Goal: Task Accomplishment & Management: Complete application form

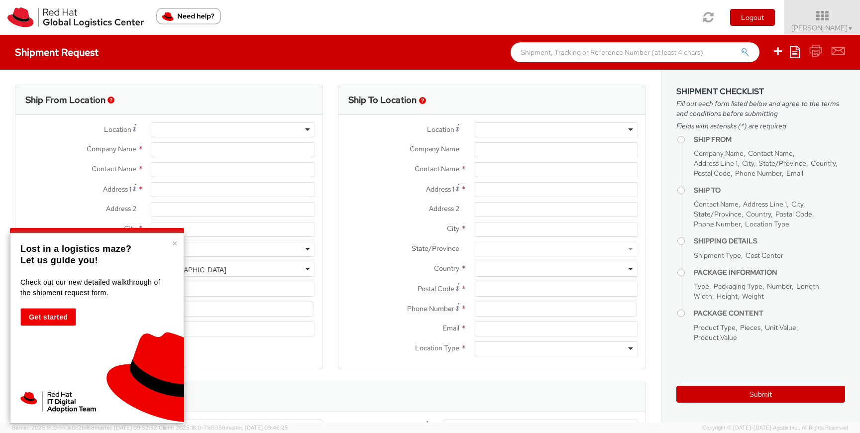
select select "366"
select select
type input "Red Hat Limited Taiwan Branch"
type input "Sydney Ku"
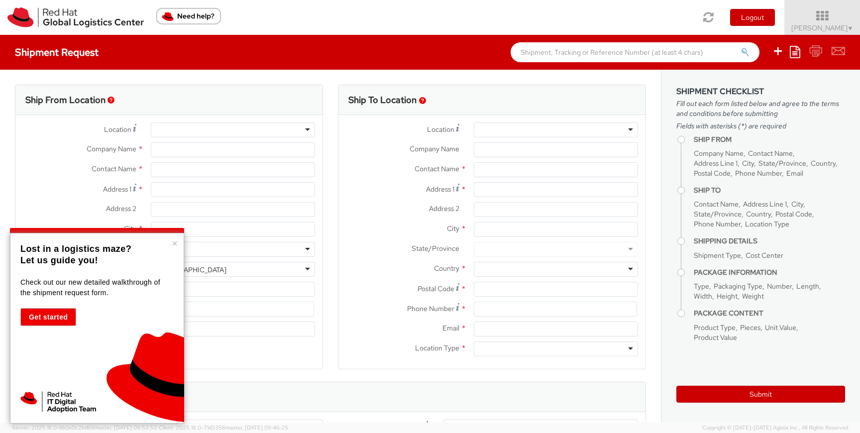
type input "25F., No.9, Songgao Rd."
type input "Xinyi District"
type input "TAIPEI"
type input "110"
type input "886 2 7743 2972"
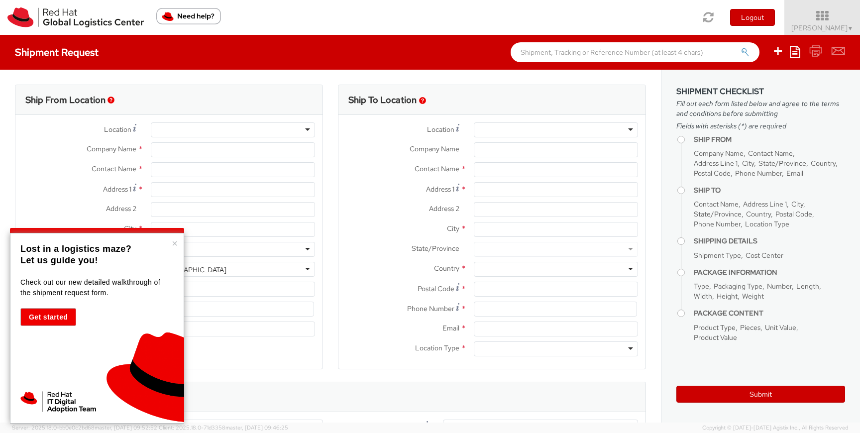
type input "sku@redhat.com"
select select "CM"
select select "KGS"
